Goal: Information Seeking & Learning: Learn about a topic

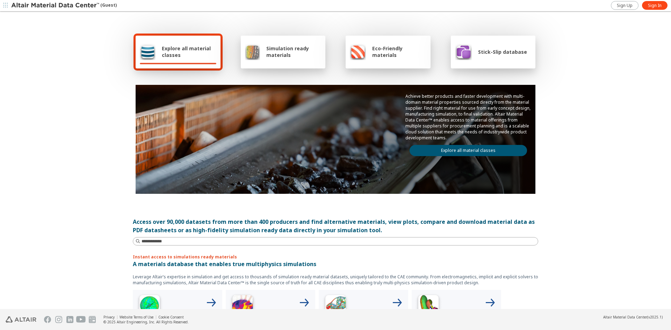
click at [490, 53] on span "Stick-Slip database" at bounding box center [502, 52] width 49 height 7
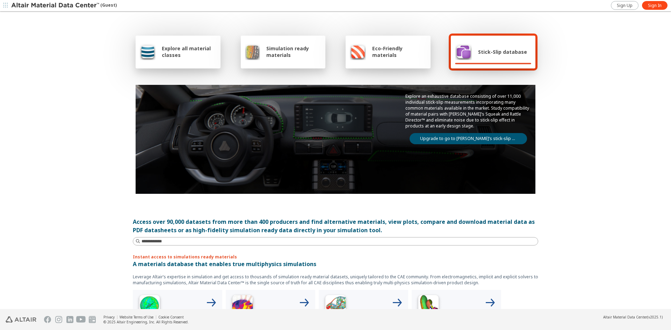
click at [491, 135] on link "Upgrade to go to [PERSON_NAME]’s stick-slip database" at bounding box center [467, 138] width 117 height 11
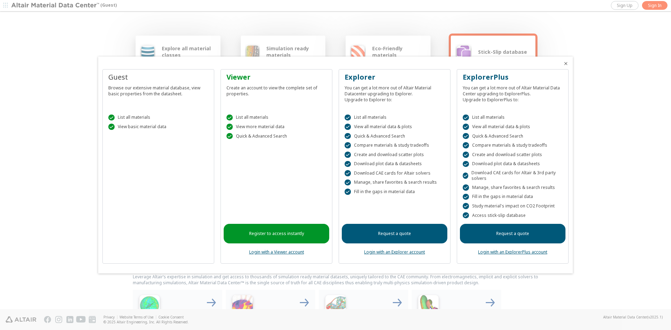
click at [305, 238] on link "Register to access instantly" at bounding box center [276, 234] width 105 height 20
click at [284, 251] on link "Login with a Viewer account" at bounding box center [276, 252] width 55 height 6
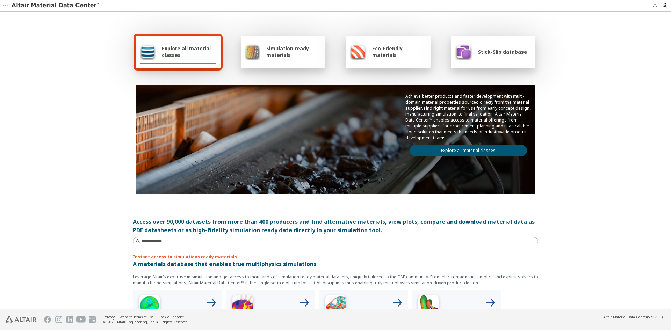
click at [503, 55] on span "Stick-Slip database" at bounding box center [502, 52] width 49 height 7
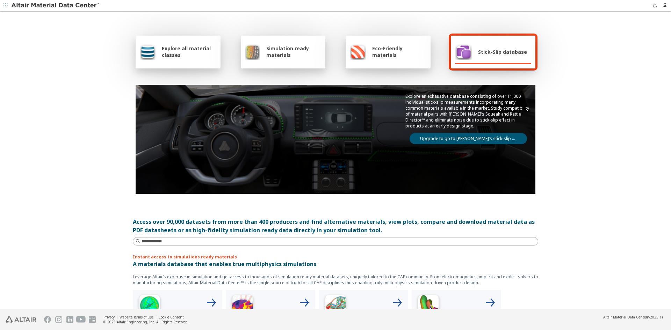
click at [480, 142] on link "Upgrade to go to [PERSON_NAME]’s stick-slip database" at bounding box center [467, 138] width 117 height 11
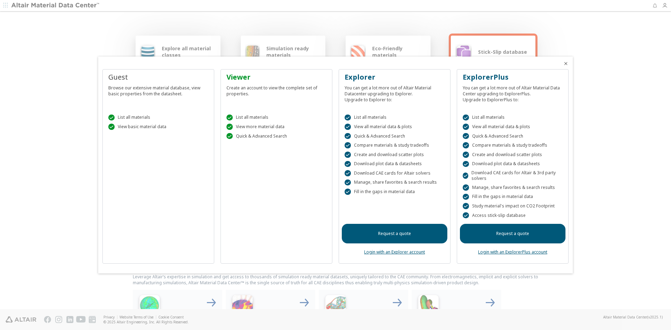
click at [254, 118] on div " List all materials" at bounding box center [276, 118] width 100 height 6
click at [642, 122] on div at bounding box center [335, 165] width 671 height 330
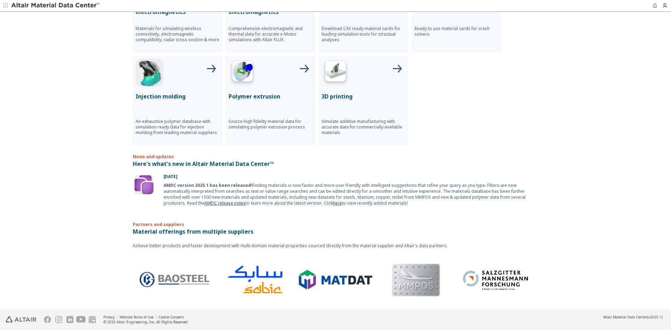
scroll to position [322, 0]
